Goal: Find contact information: Find contact information

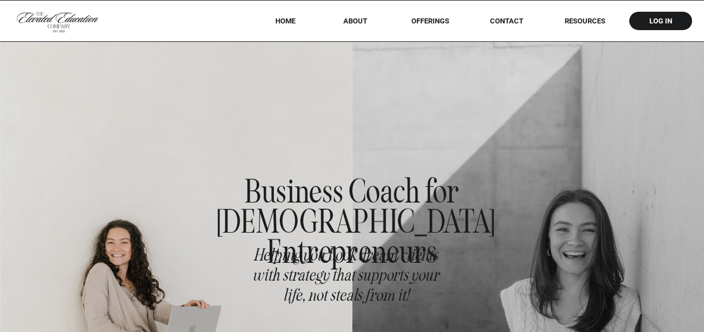
click at [509, 23] on nav "Contact" at bounding box center [506, 21] width 49 height 8
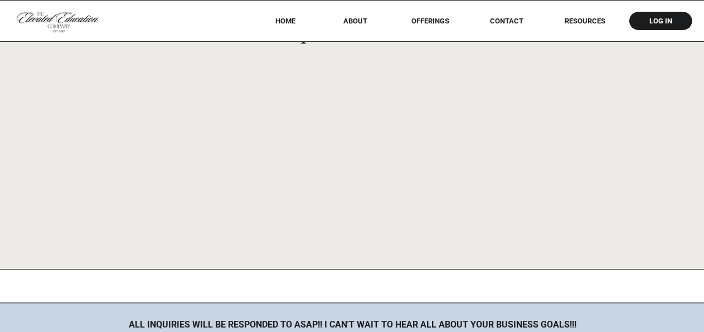
scroll to position [754, 0]
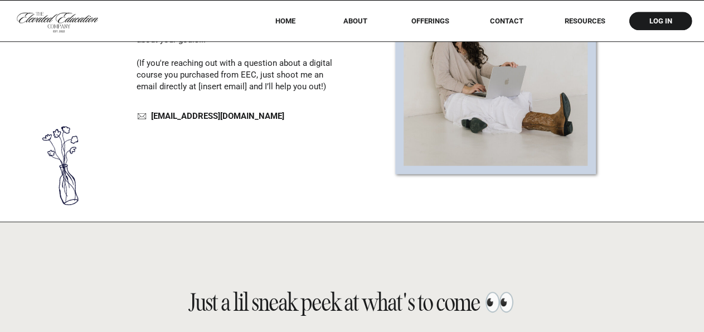
scroll to position [232, 0]
